Goal: Information Seeking & Learning: Learn about a topic

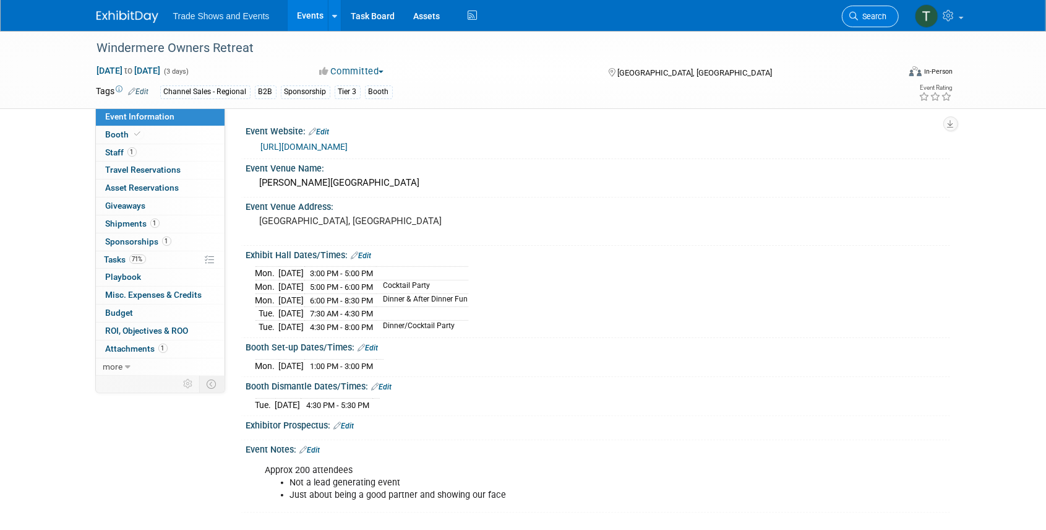
click at [861, 7] on link "Search" at bounding box center [870, 17] width 57 height 22
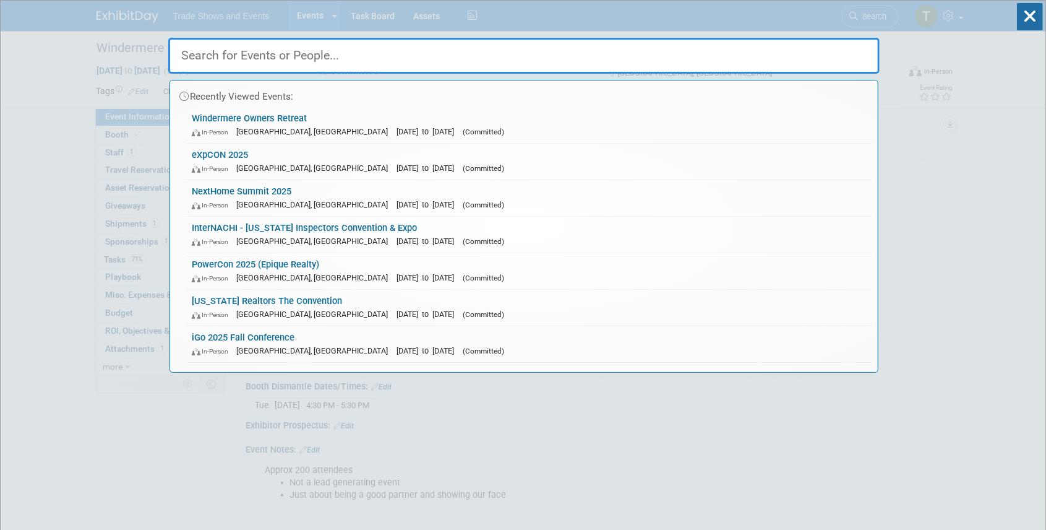
type input "w"
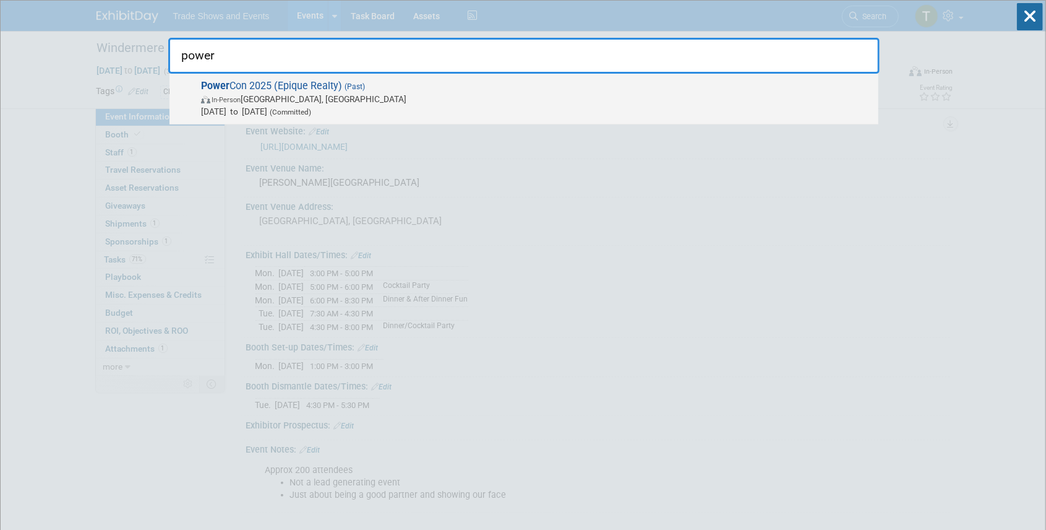
type input "power"
click at [302, 87] on span "Power Con 2025 (Epique Realty) (Past) In-Person Nashville, TN Jun 25, 2025 to J…" at bounding box center [534, 99] width 675 height 38
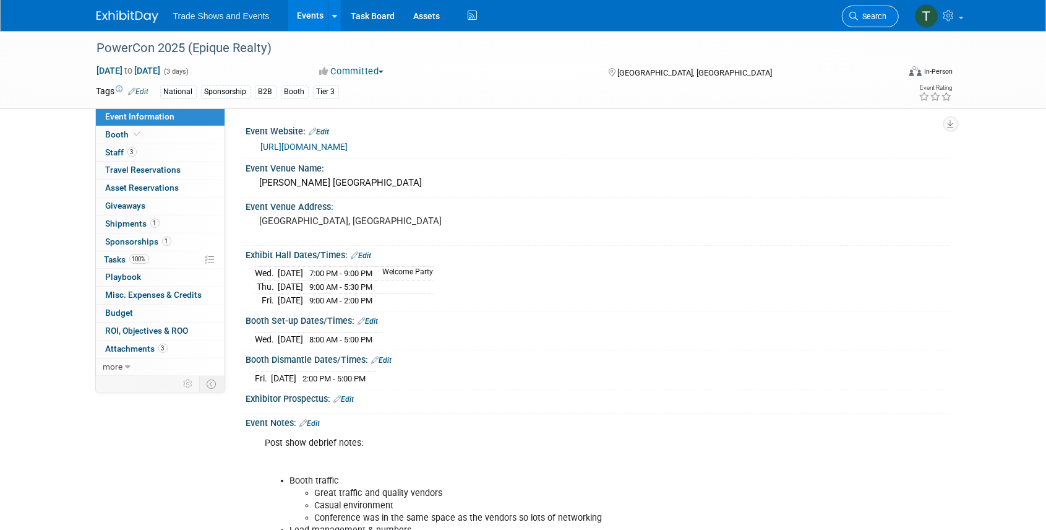
click at [864, 9] on link "Search" at bounding box center [870, 17] width 57 height 22
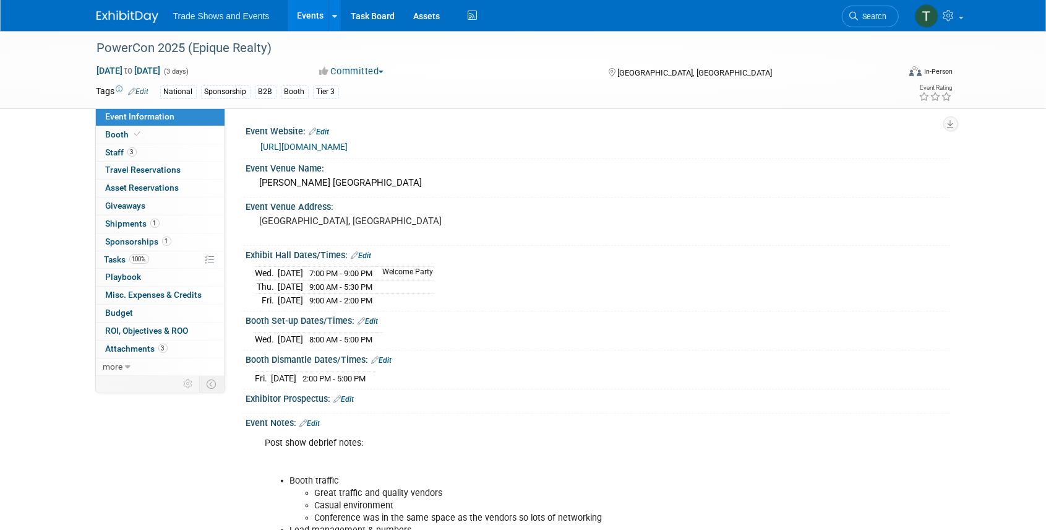
drag, startPoint x: 319, startPoint y: 16, endPoint x: 330, endPoint y: 20, distance: 12.0
click at [319, 16] on link "Events" at bounding box center [310, 15] width 45 height 31
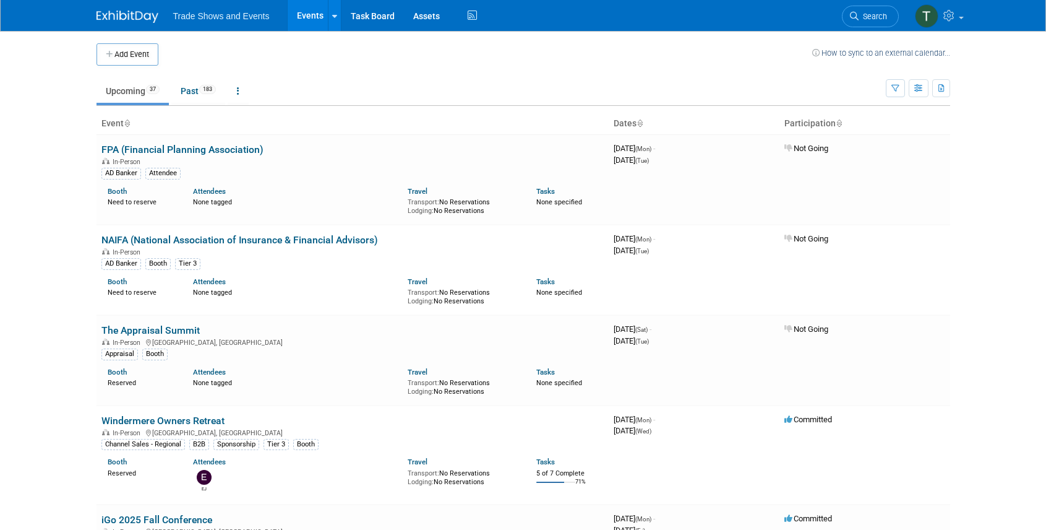
click at [894, 87] on icon "button" at bounding box center [896, 89] width 8 height 8
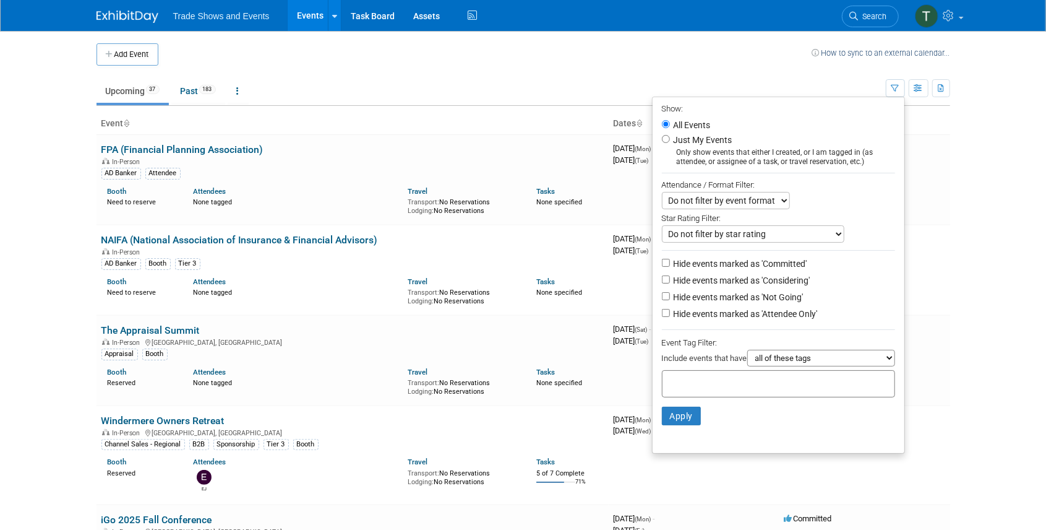
click at [724, 377] on input "text" at bounding box center [717, 382] width 99 height 12
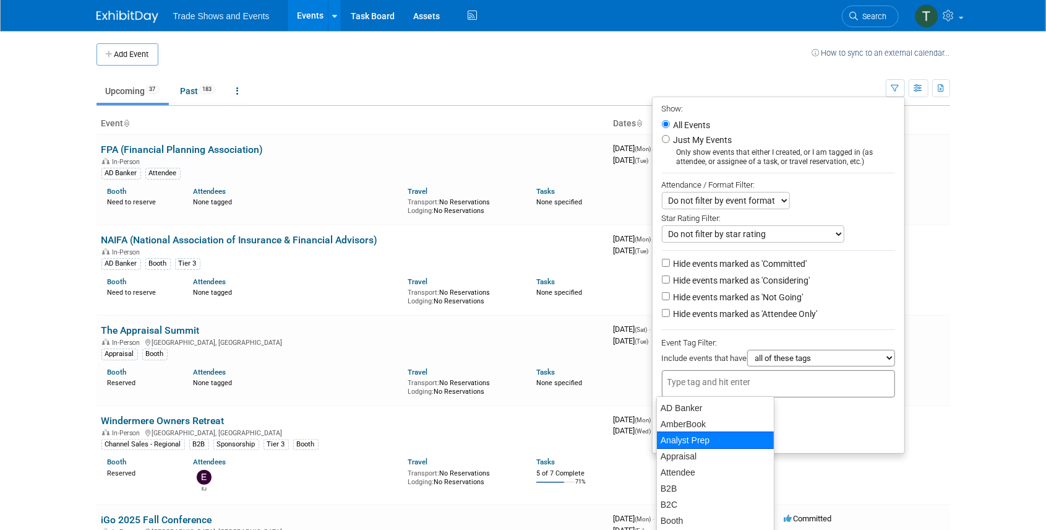
click at [687, 440] on div "Analyst Prep" at bounding box center [716, 439] width 118 height 17
type input "Analyst Prep"
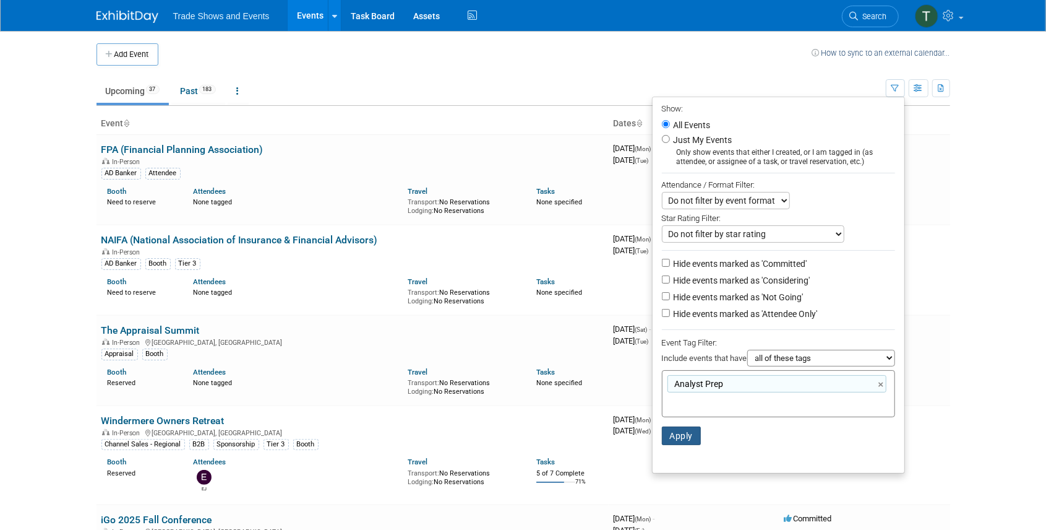
click at [684, 438] on button "Apply" at bounding box center [682, 435] width 40 height 19
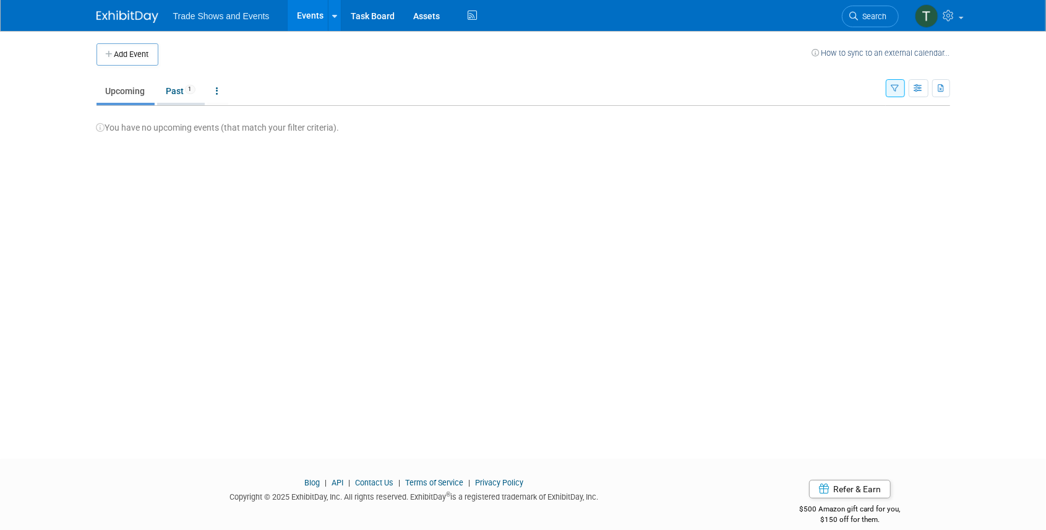
click at [188, 90] on span "1" at bounding box center [190, 89] width 11 height 9
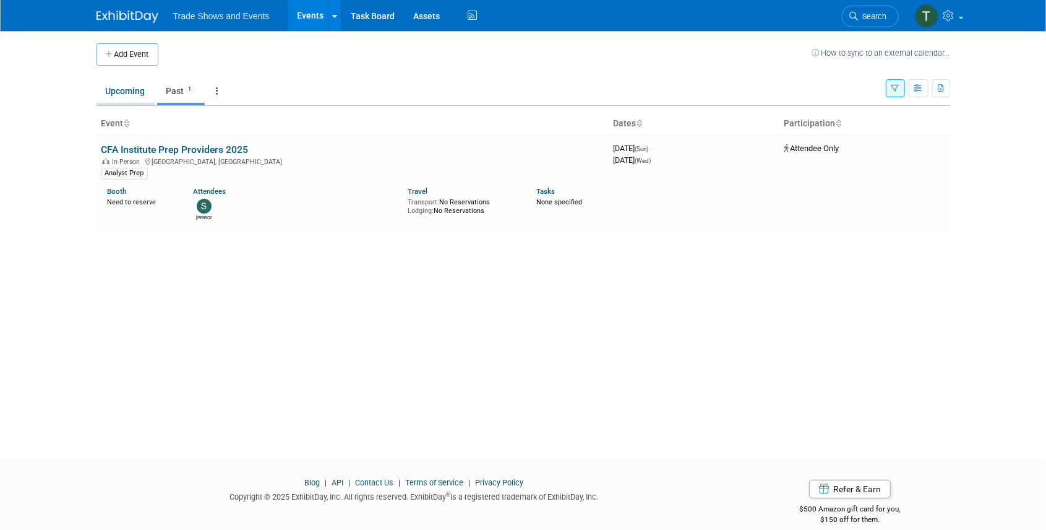
click at [120, 89] on link "Upcoming" at bounding box center [126, 91] width 58 height 24
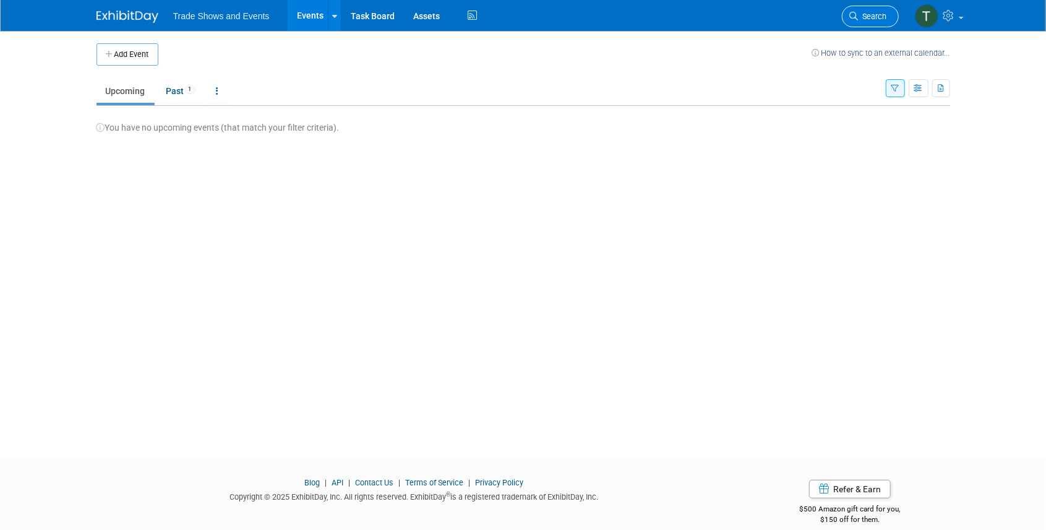
click at [862, 12] on span "Search" at bounding box center [873, 16] width 28 height 9
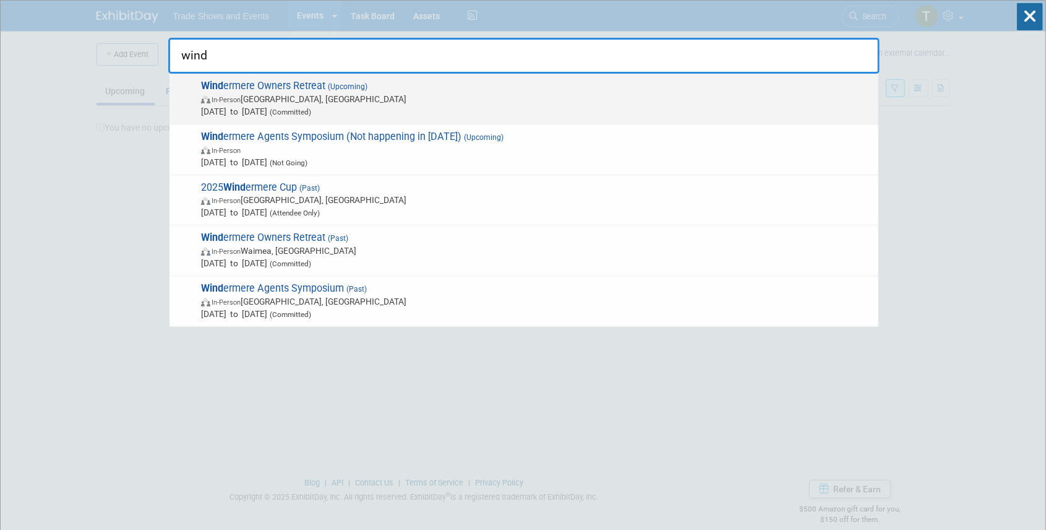
type input "wind"
click at [370, 95] on span "In-Person [GEOGRAPHIC_DATA], [GEOGRAPHIC_DATA]" at bounding box center [536, 99] width 671 height 12
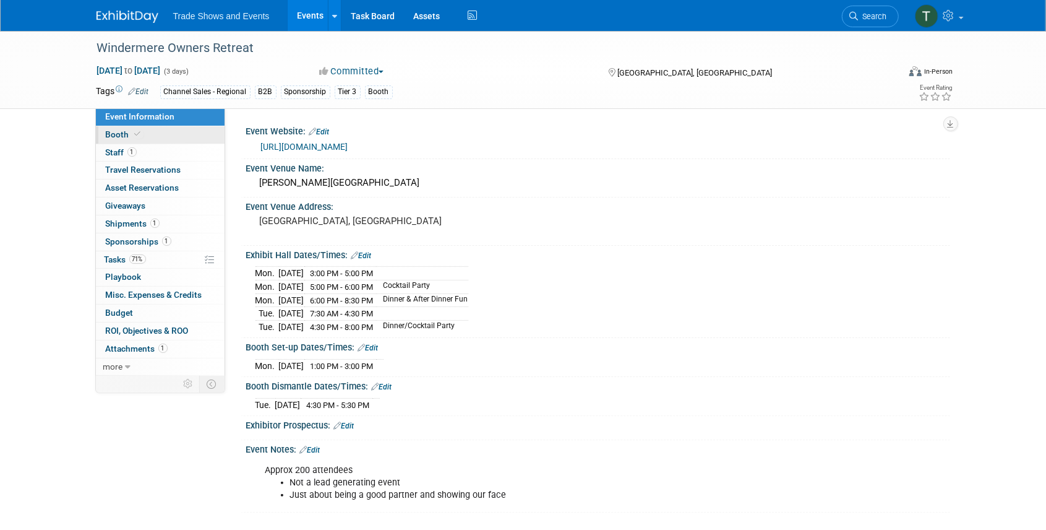
click at [121, 131] on span "Booth" at bounding box center [125, 134] width 38 height 10
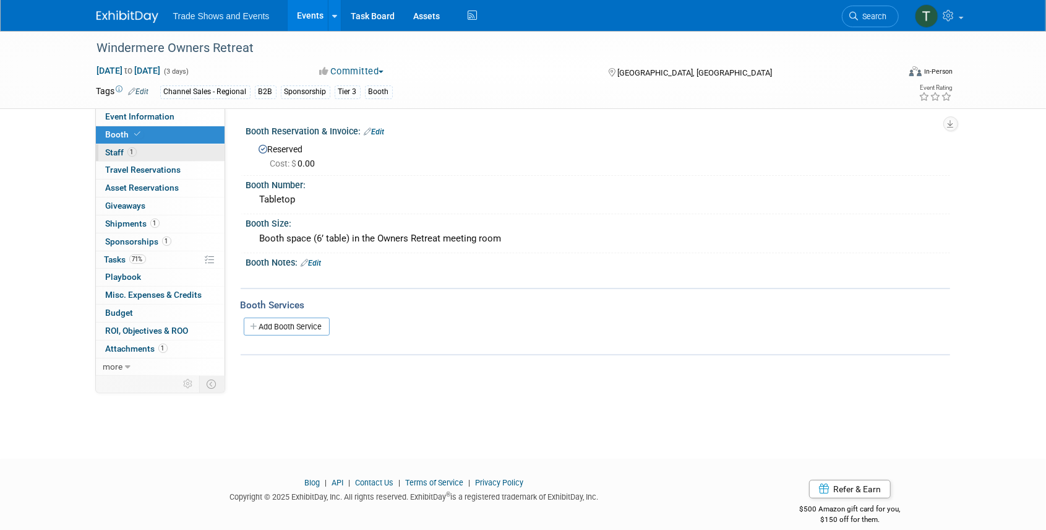
click at [121, 146] on link "1 Staff 1" at bounding box center [160, 152] width 129 height 17
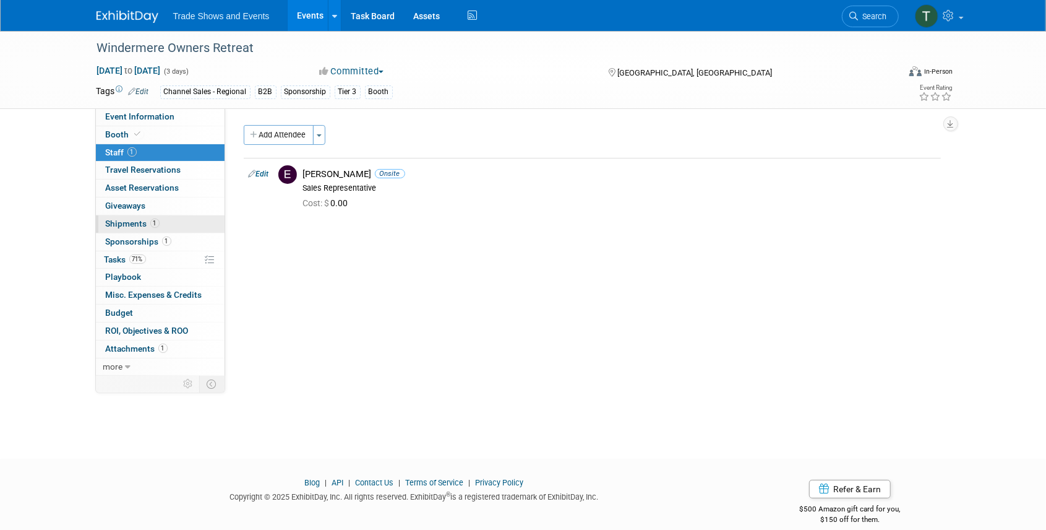
click at [134, 222] on span "Shipments 1" at bounding box center [133, 223] width 54 height 10
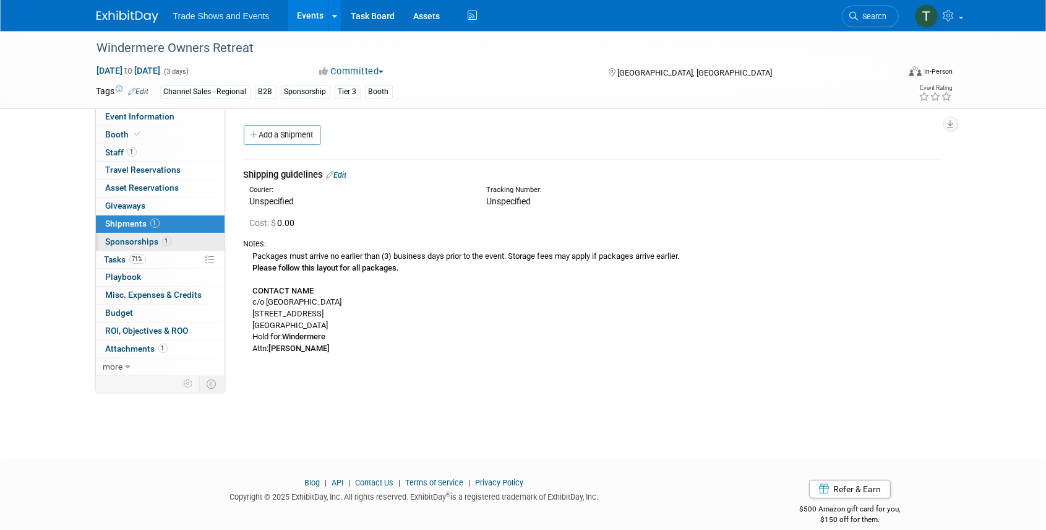
click at [139, 238] on span "Sponsorships 1" at bounding box center [139, 241] width 66 height 10
